Goal: Navigation & Orientation: Understand site structure

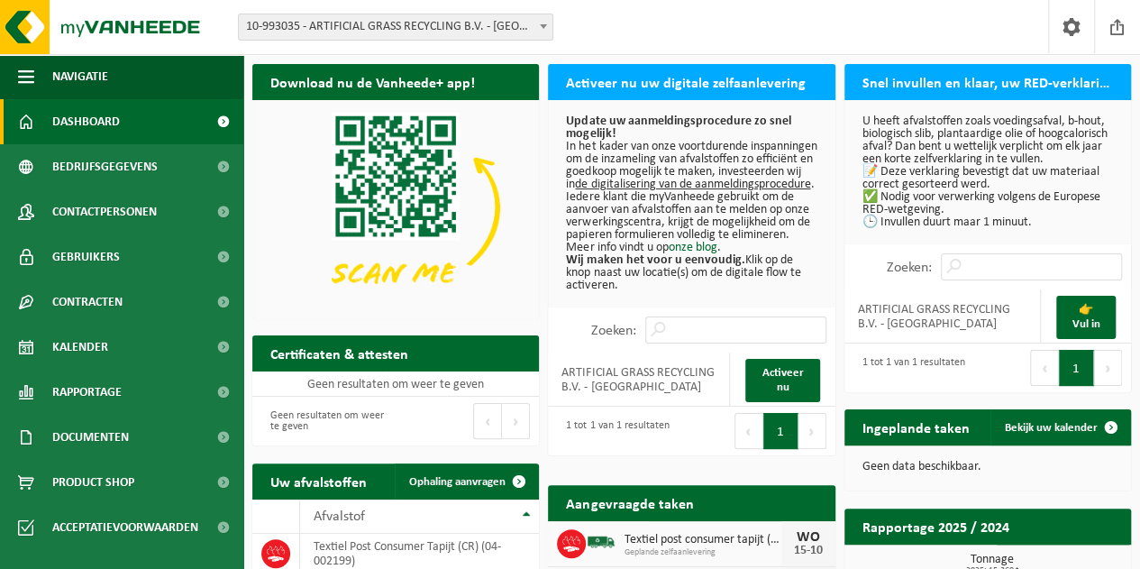
click at [87, 137] on span "Dashboard" at bounding box center [86, 121] width 68 height 45
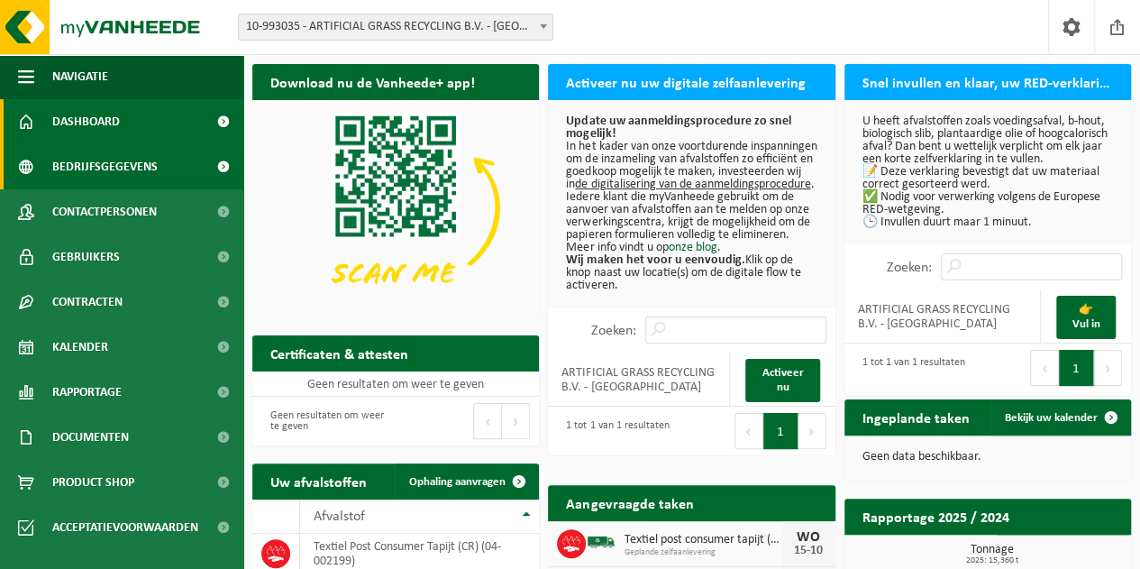
click at [79, 176] on span "Bedrijfsgegevens" at bounding box center [104, 166] width 105 height 45
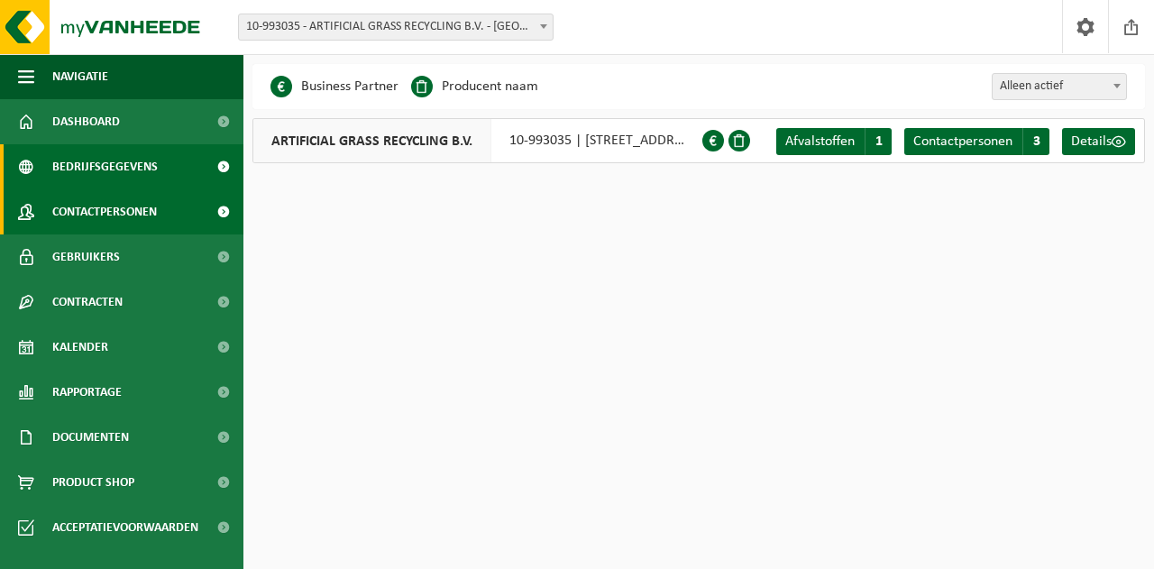
click at [85, 219] on span "Contactpersonen" at bounding box center [104, 211] width 105 height 45
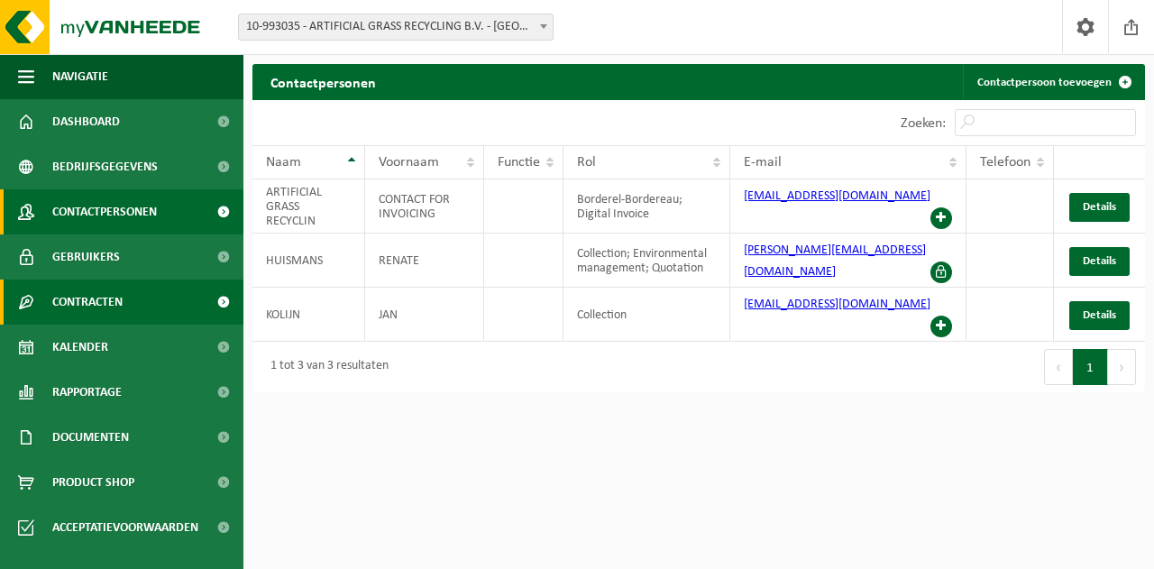
click at [92, 306] on span "Contracten" at bounding box center [87, 301] width 70 height 45
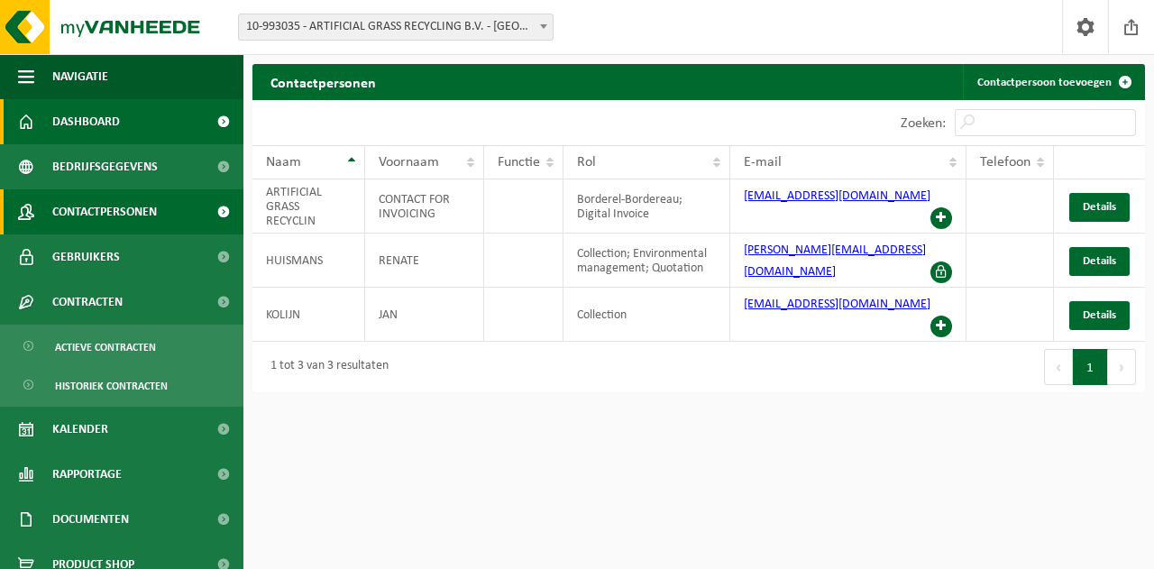
click at [87, 124] on span "Dashboard" at bounding box center [86, 121] width 68 height 45
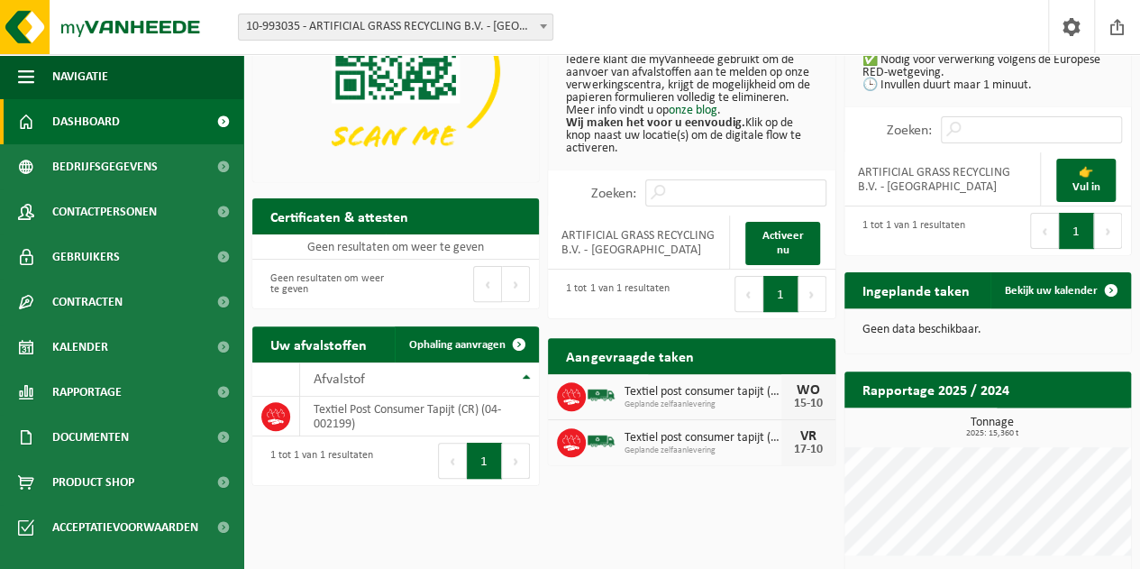
scroll to position [150, 0]
